Goal: Find specific page/section: Find specific page/section

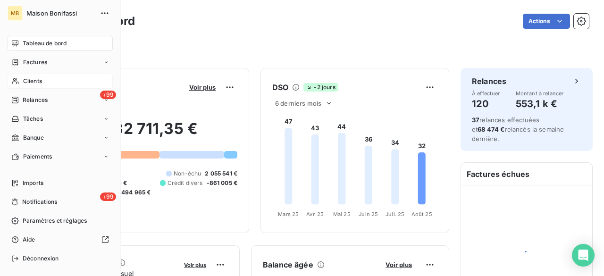
click at [24, 82] on span "Clients" at bounding box center [32, 81] width 19 height 8
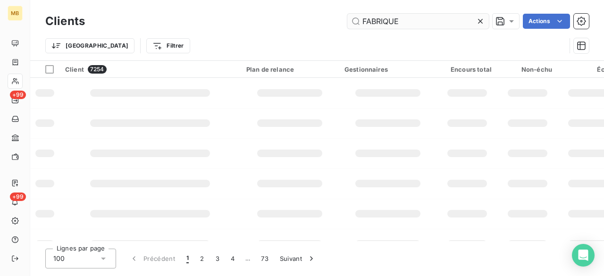
click at [431, 25] on input "FABRIQUE" at bounding box center [418, 21] width 142 height 15
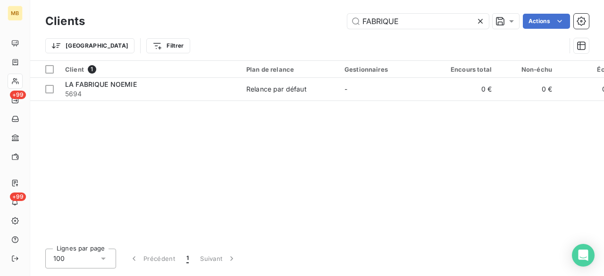
drag, startPoint x: 425, startPoint y: 19, endPoint x: 289, endPoint y: 21, distance: 136.4
click at [289, 21] on div "FABRIQUE Actions" at bounding box center [342, 21] width 493 height 15
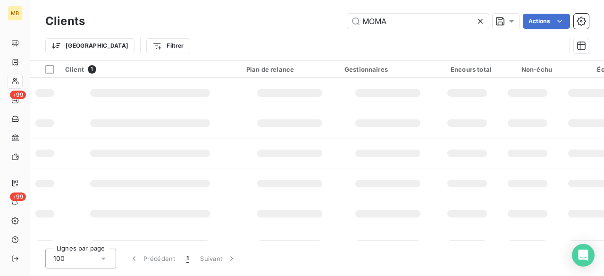
type input "MOMA"
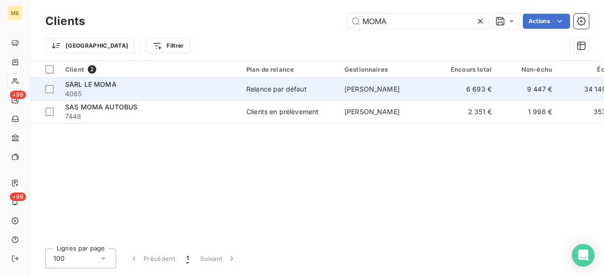
click at [166, 91] on span "4065" at bounding box center [150, 93] width 170 height 9
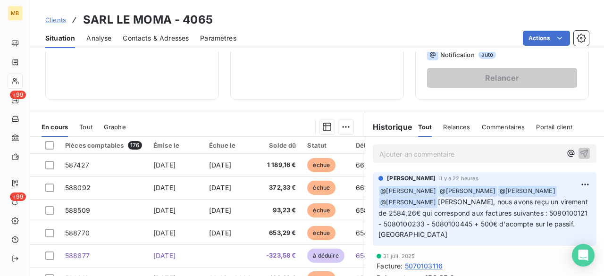
scroll to position [160, 0]
